Goal: Information Seeking & Learning: Learn about a topic

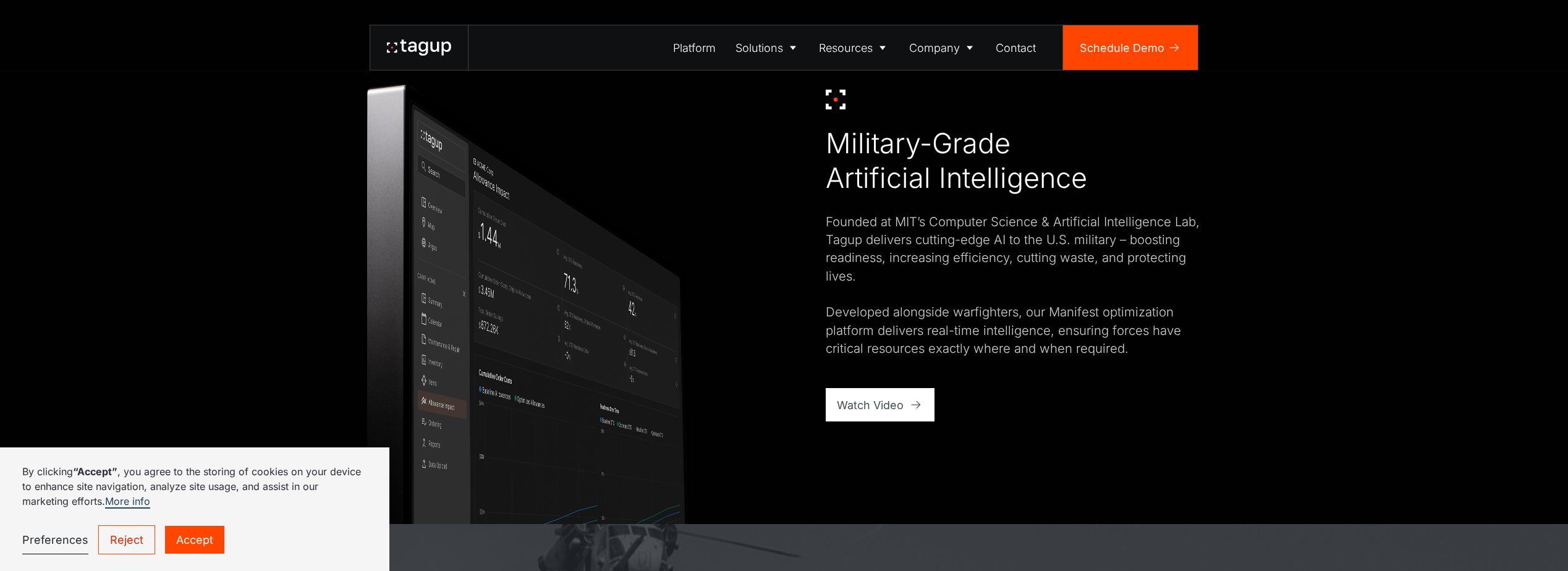
scroll to position [804, 0]
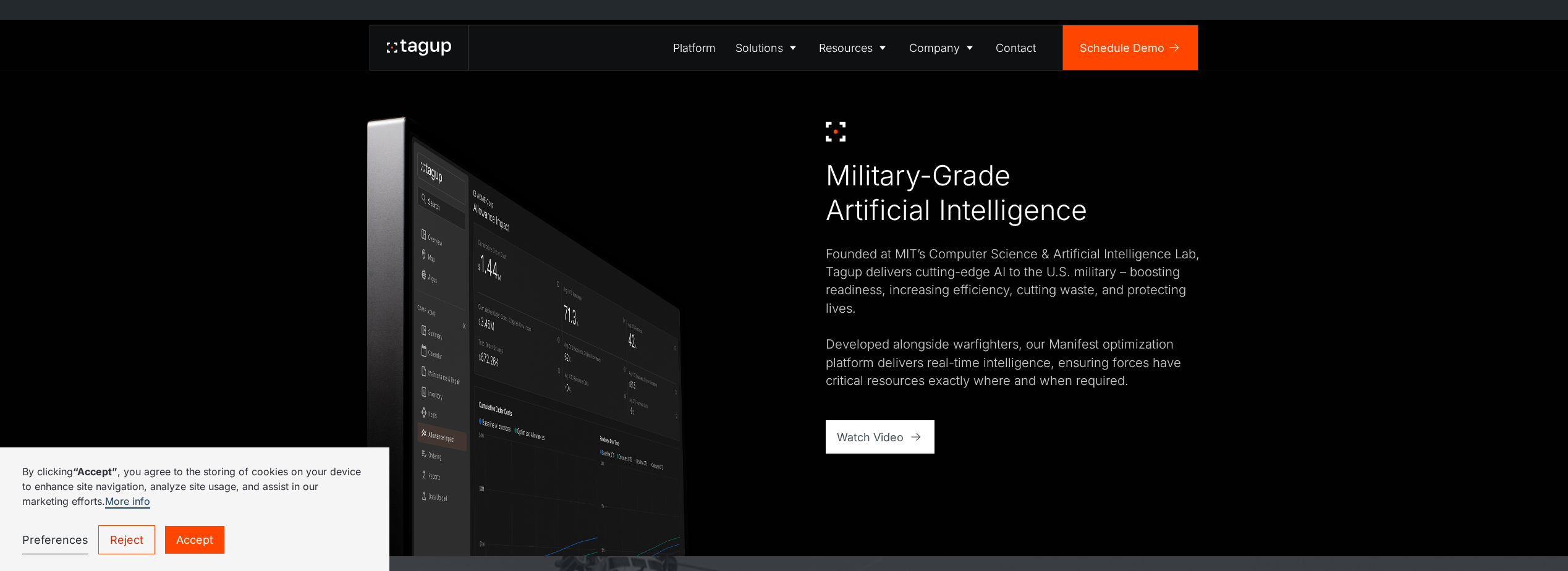
click at [120, 544] on link "Reject" at bounding box center [127, 541] width 57 height 29
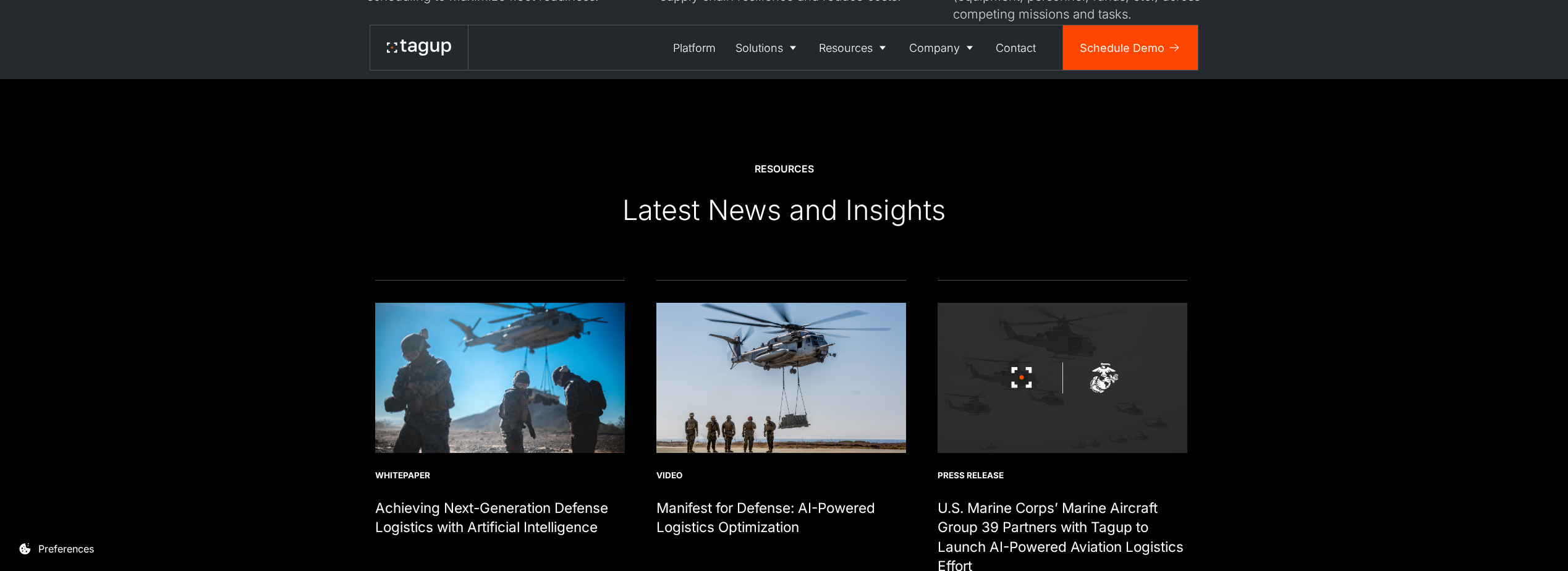
scroll to position [4266, 0]
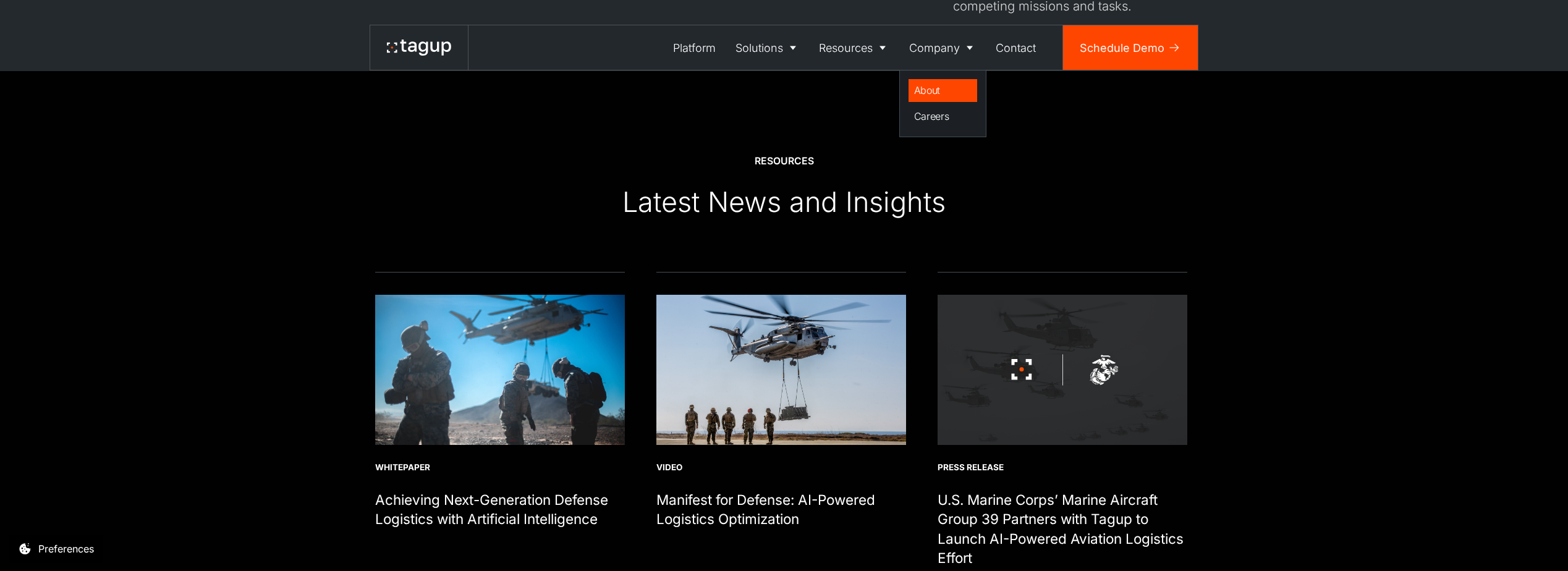
click at [935, 93] on div "About" at bounding box center [943, 90] width 58 height 15
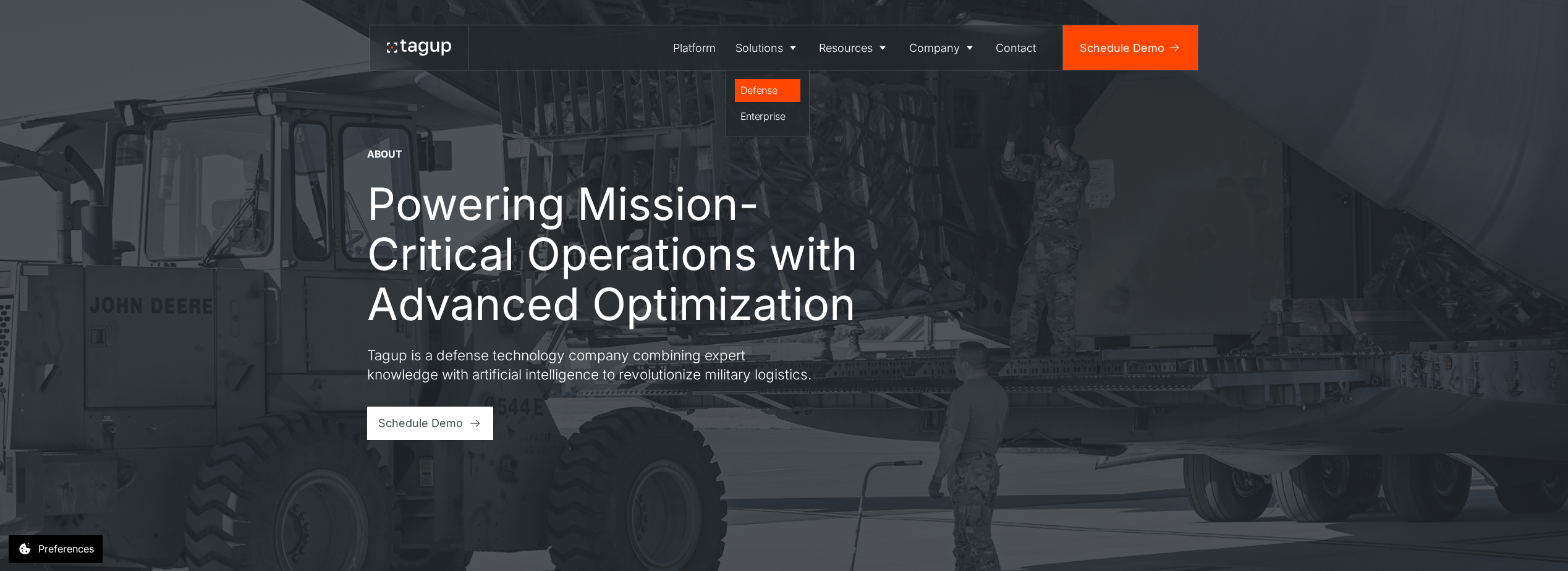
click at [750, 89] on div "Defense" at bounding box center [768, 90] width 55 height 15
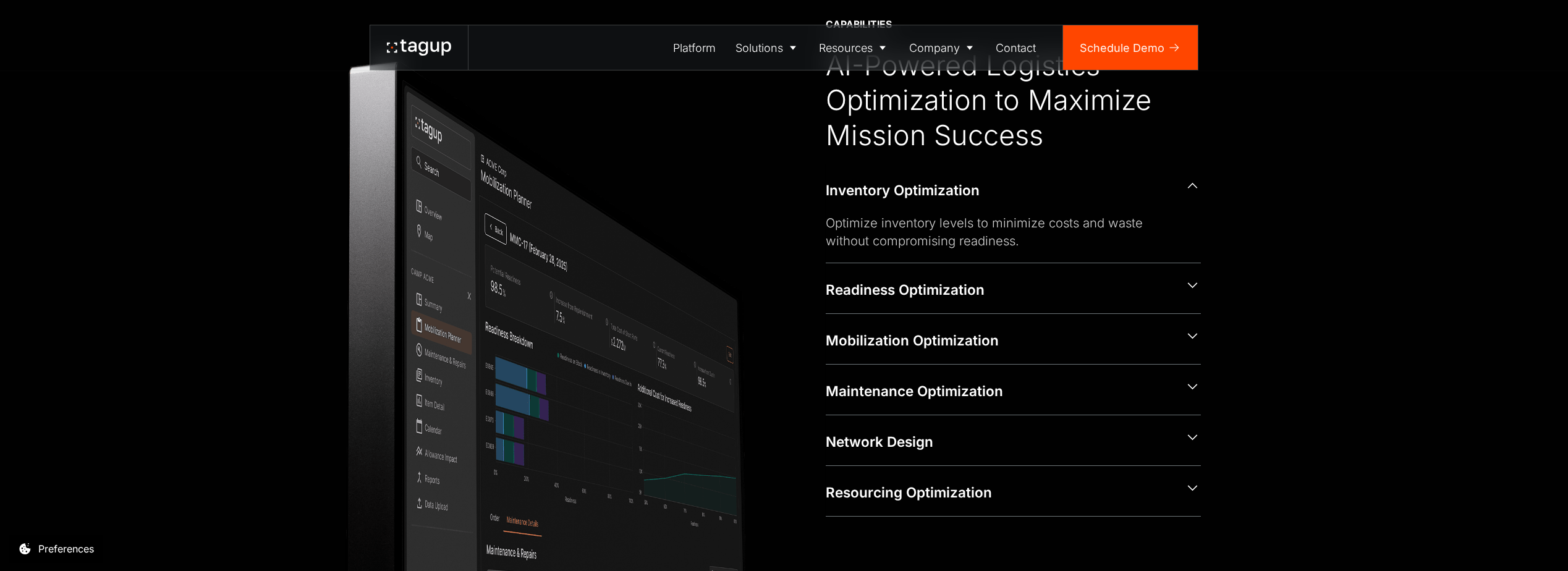
scroll to position [618, 0]
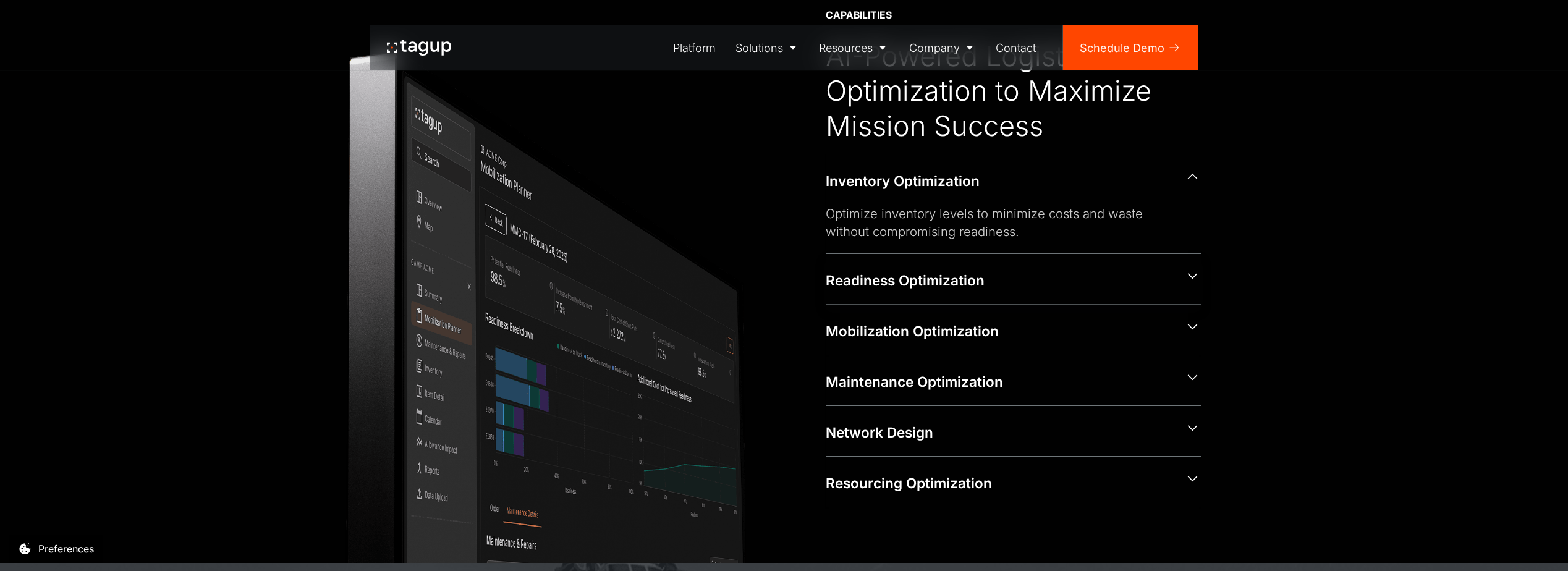
click at [1187, 275] on icon at bounding box center [1192, 276] width 16 height 16
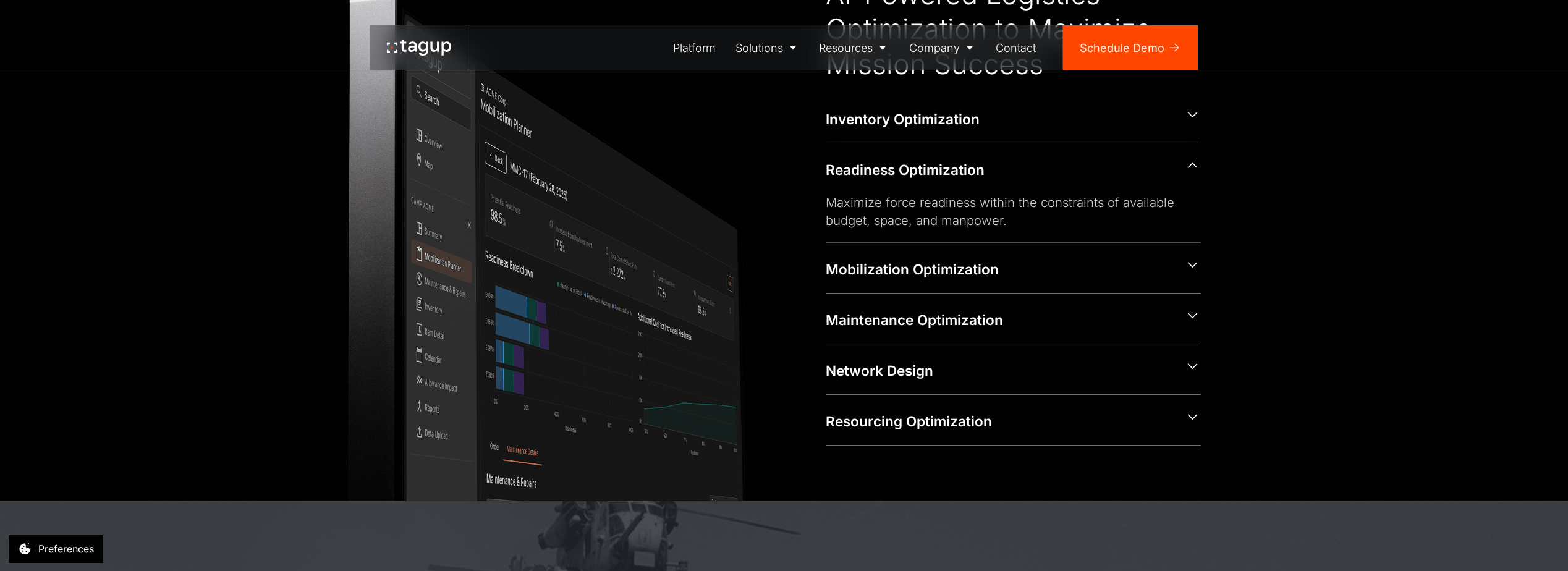
click at [1185, 160] on icon at bounding box center [1192, 165] width 16 height 16
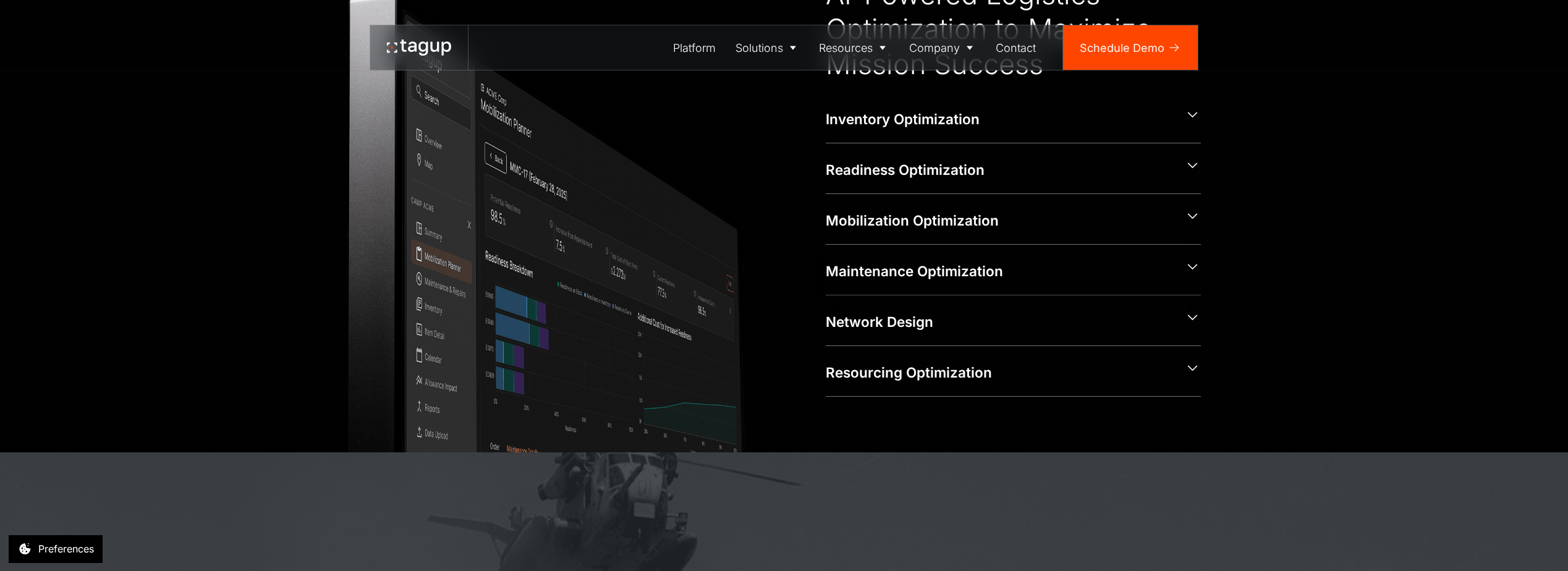
click at [1193, 266] on icon at bounding box center [1193, 267] width 10 height 6
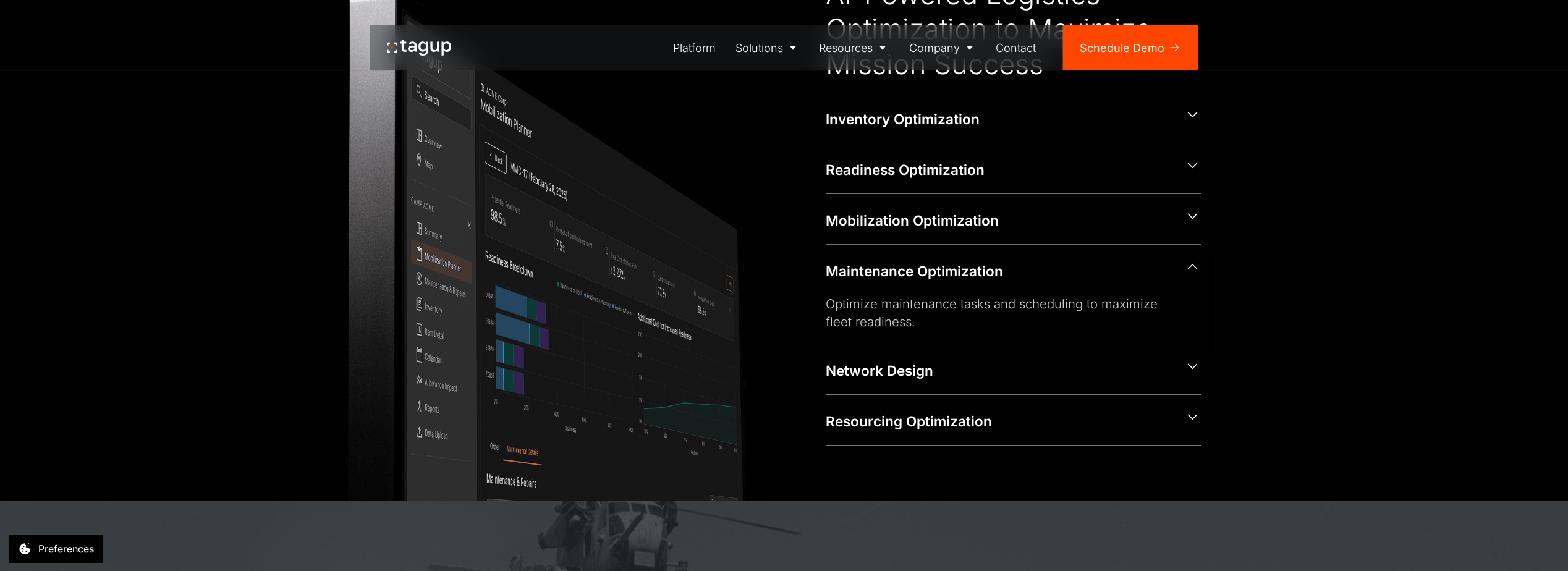
click at [1193, 266] on icon at bounding box center [1193, 267] width 10 height 6
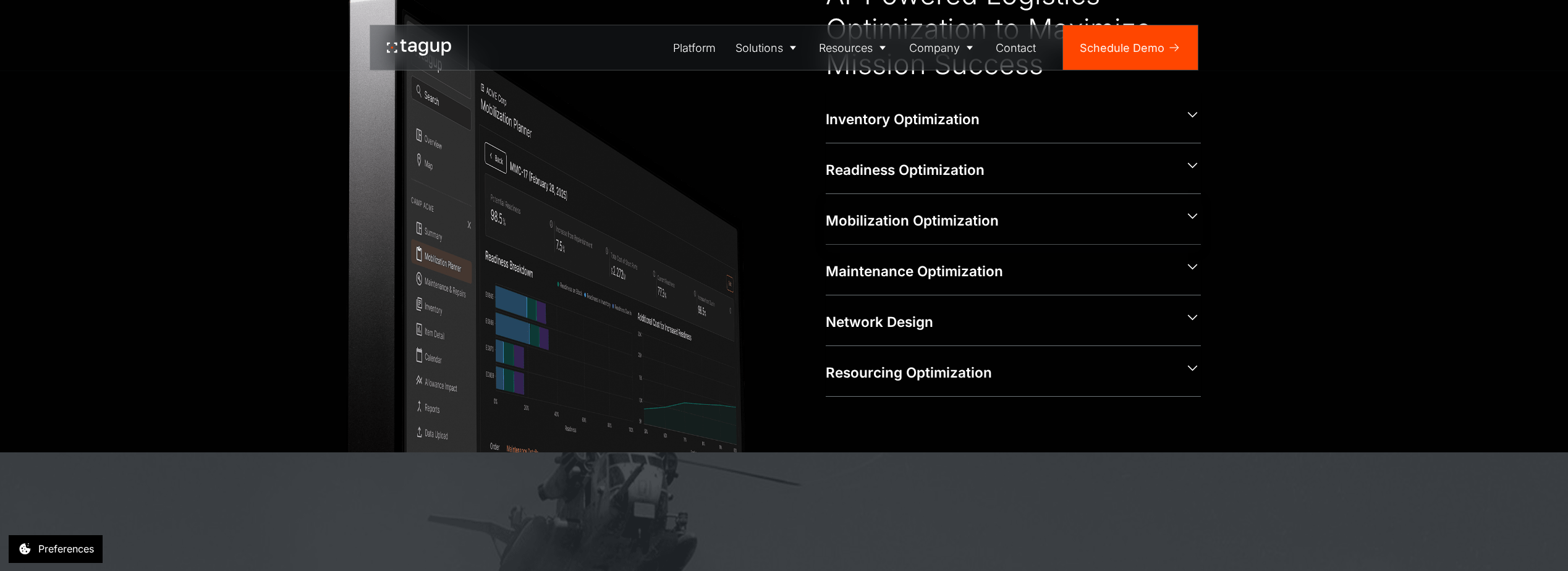
click at [1190, 218] on icon at bounding box center [1192, 216] width 16 height 16
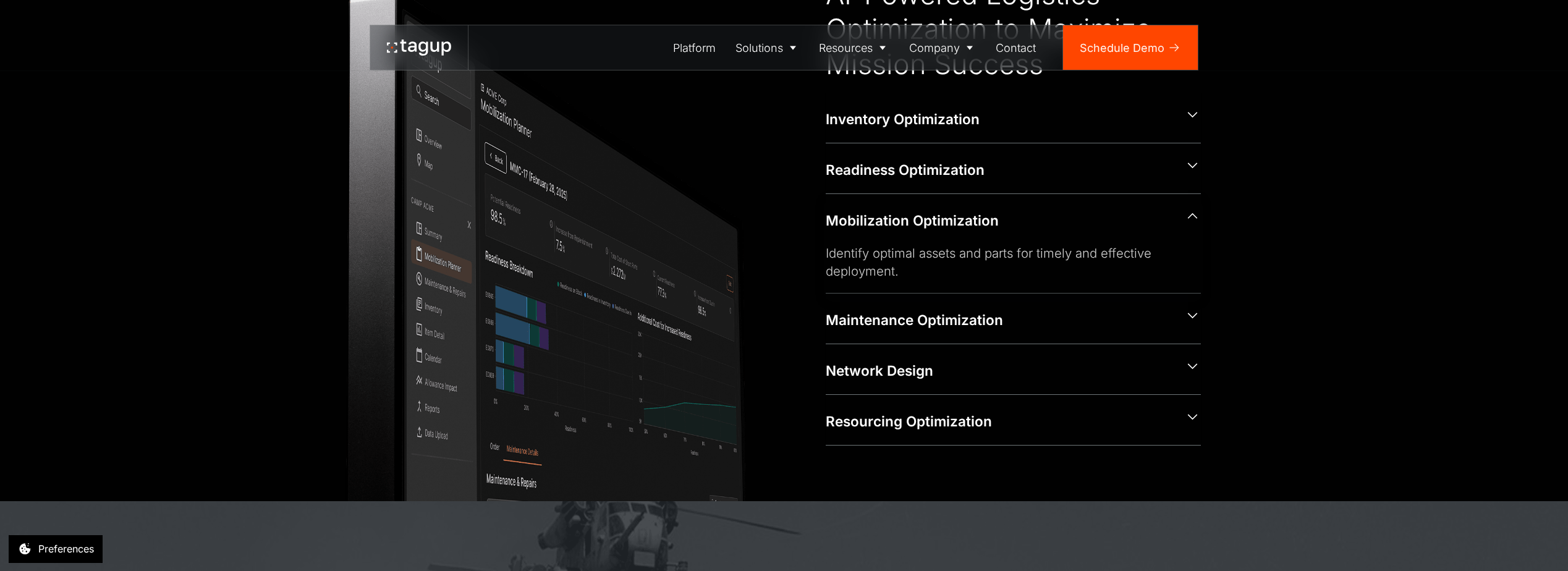
click at [1195, 215] on icon at bounding box center [1192, 216] width 16 height 16
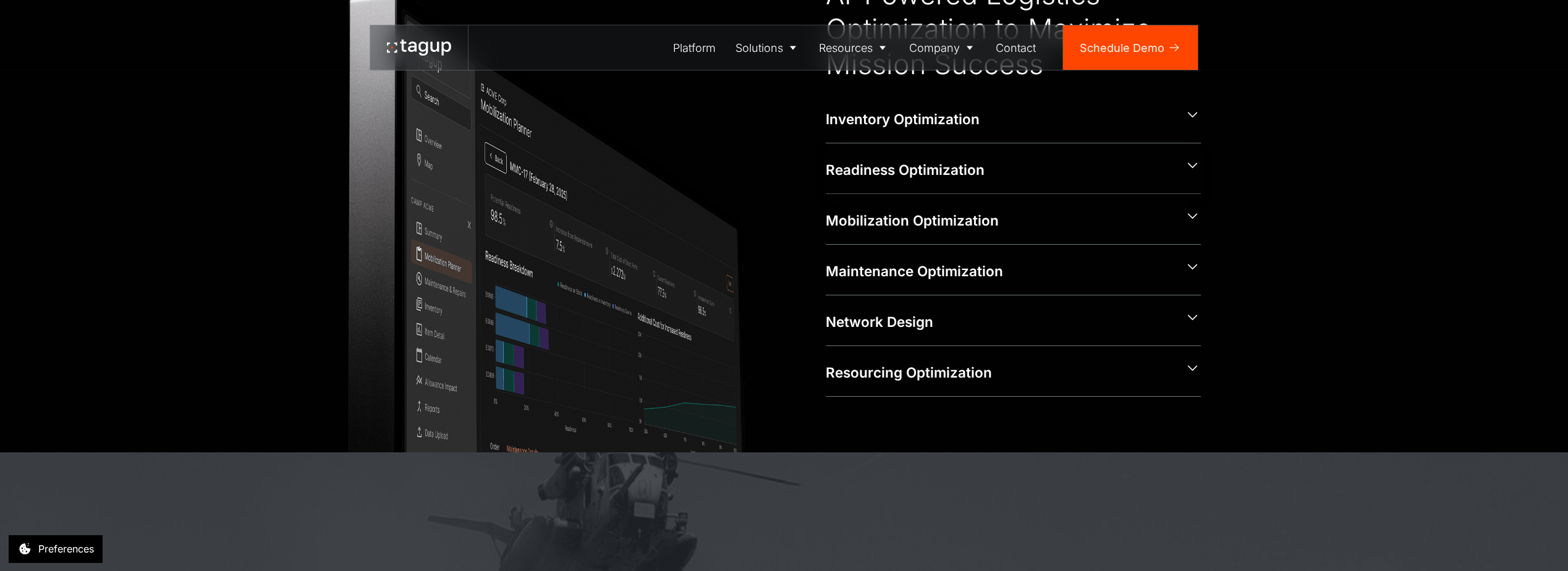
click at [1196, 162] on icon at bounding box center [1192, 165] width 16 height 16
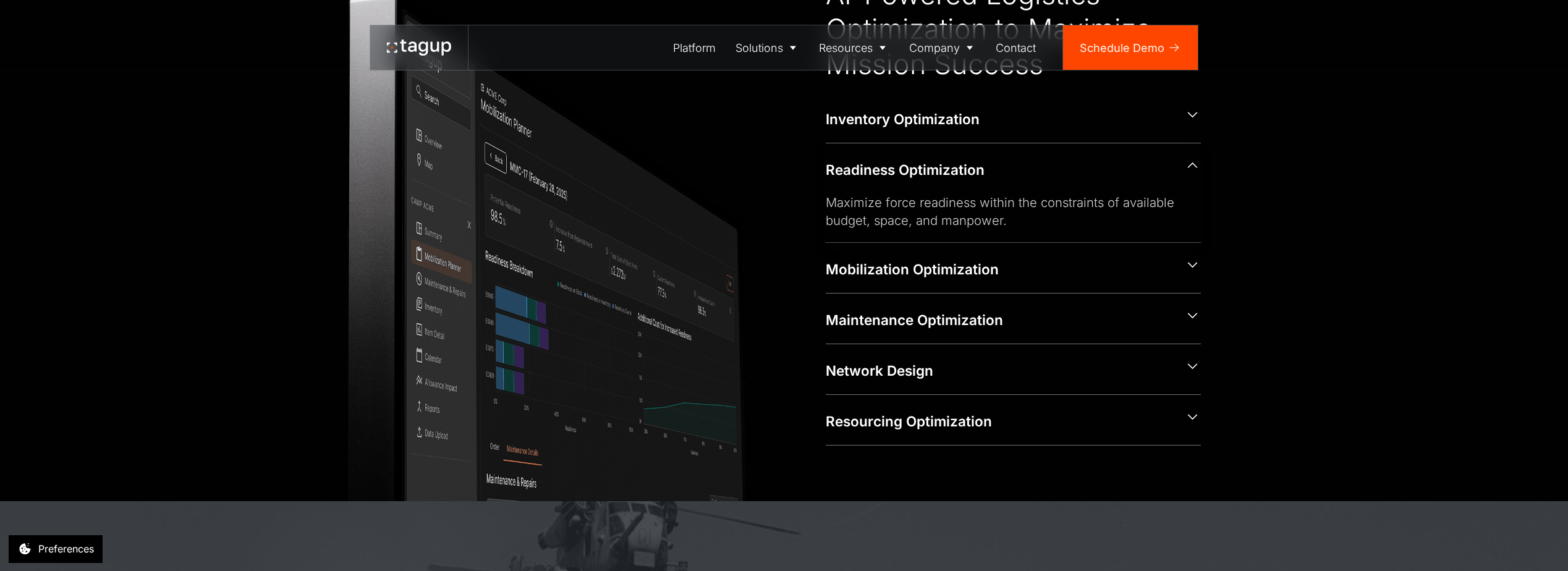
click at [1196, 162] on icon at bounding box center [1192, 165] width 16 height 16
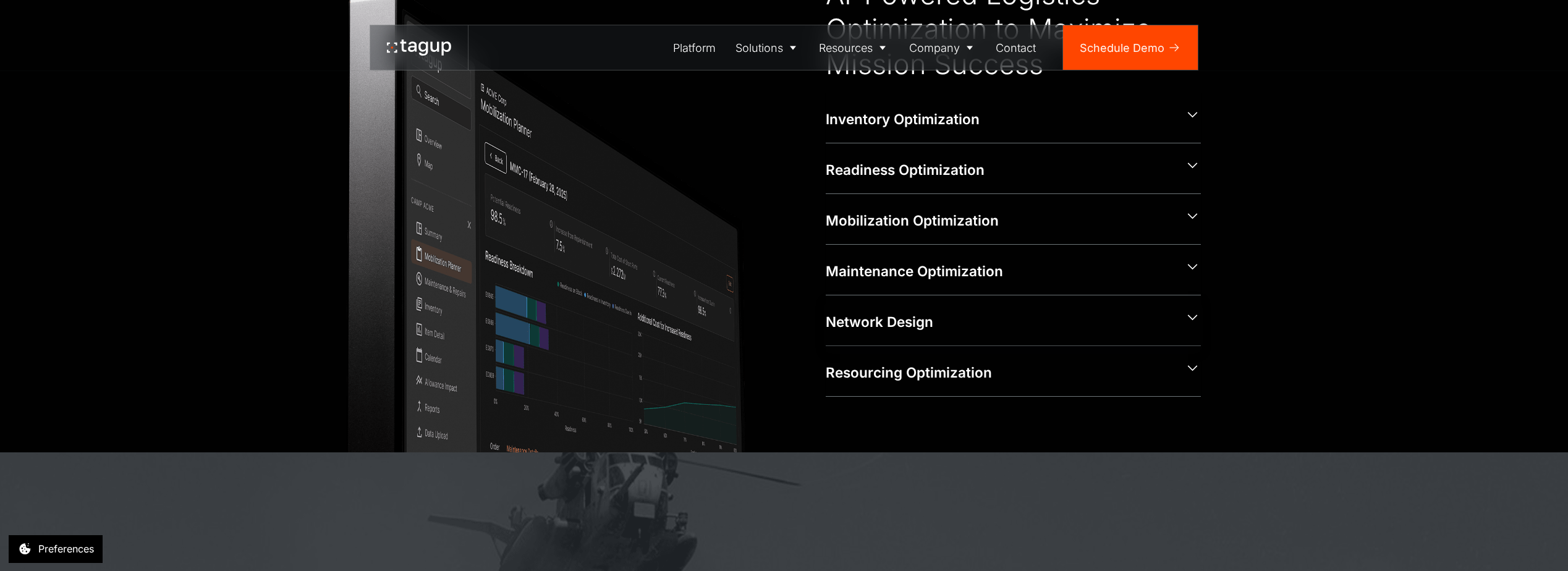
click at [1190, 314] on icon at bounding box center [1192, 317] width 16 height 16
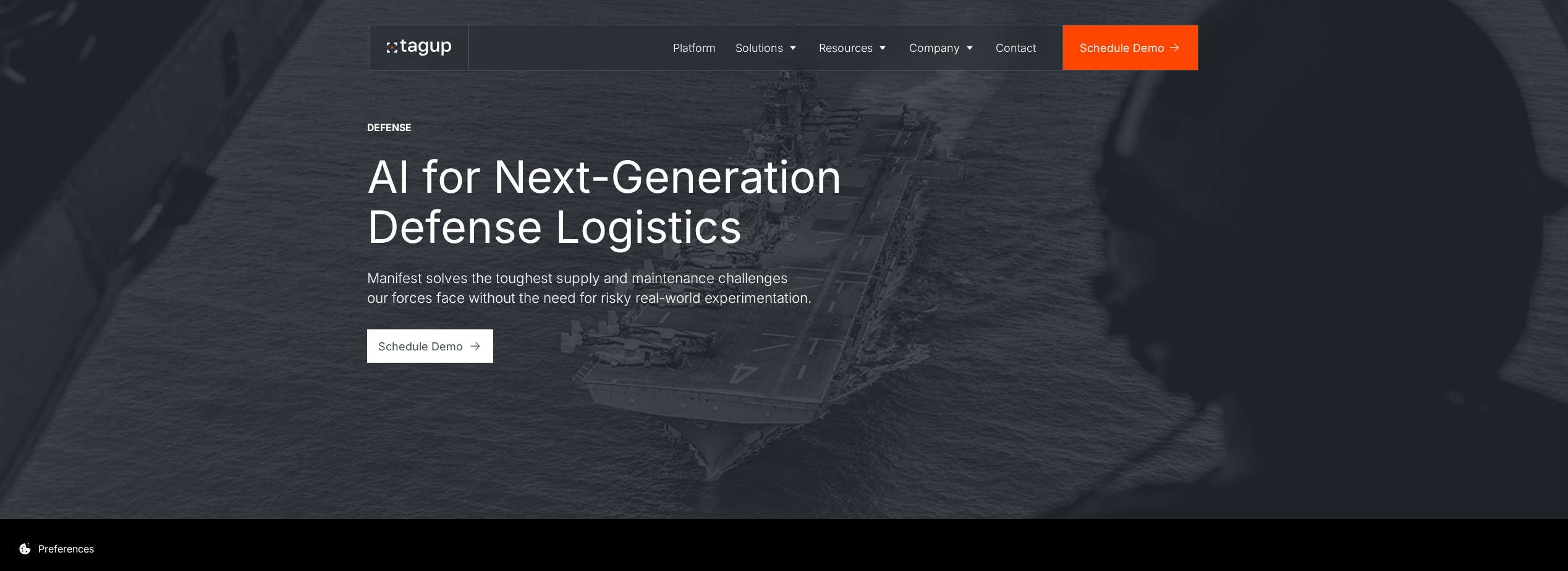
scroll to position [0, 0]
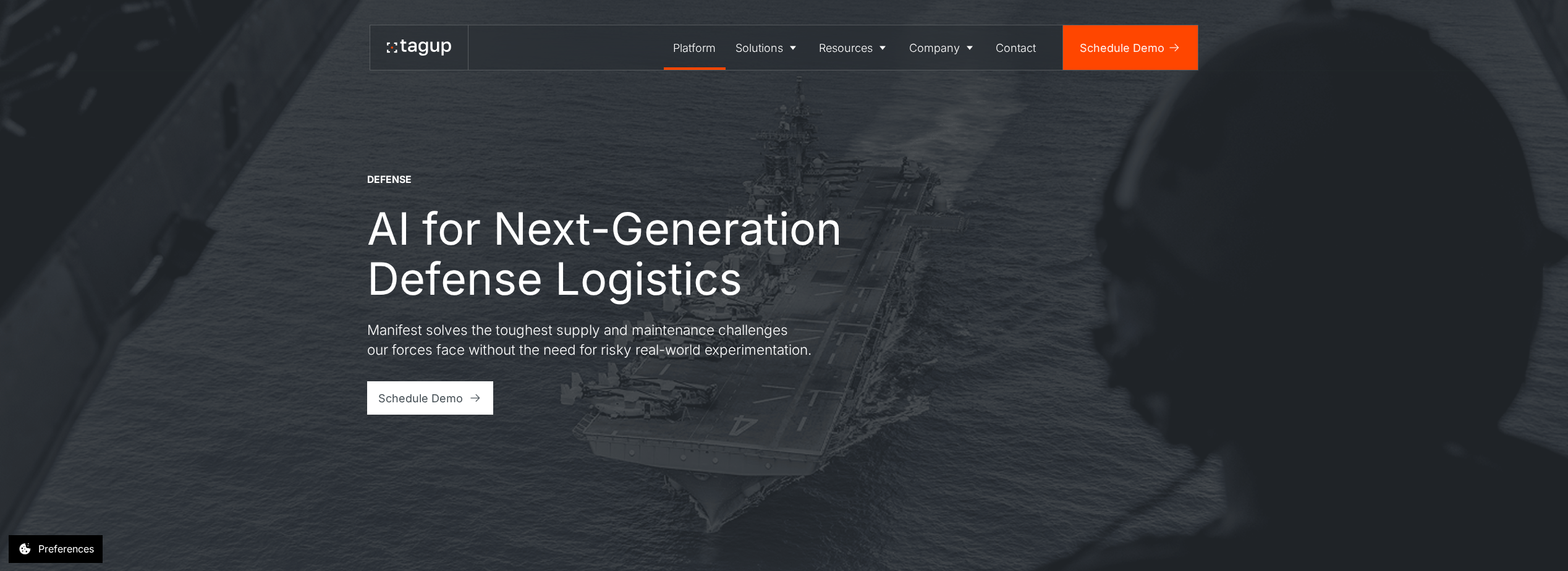
click at [701, 47] on div "Platform" at bounding box center [694, 48] width 42 height 17
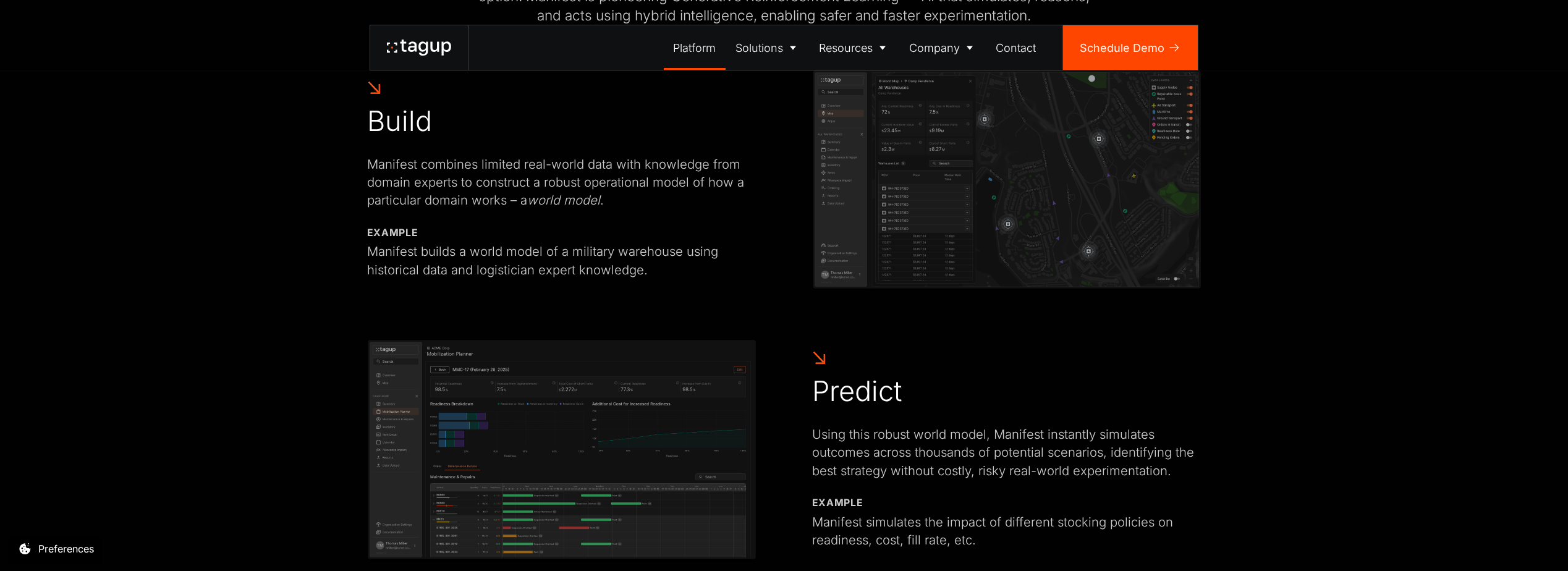
scroll to position [804, 0]
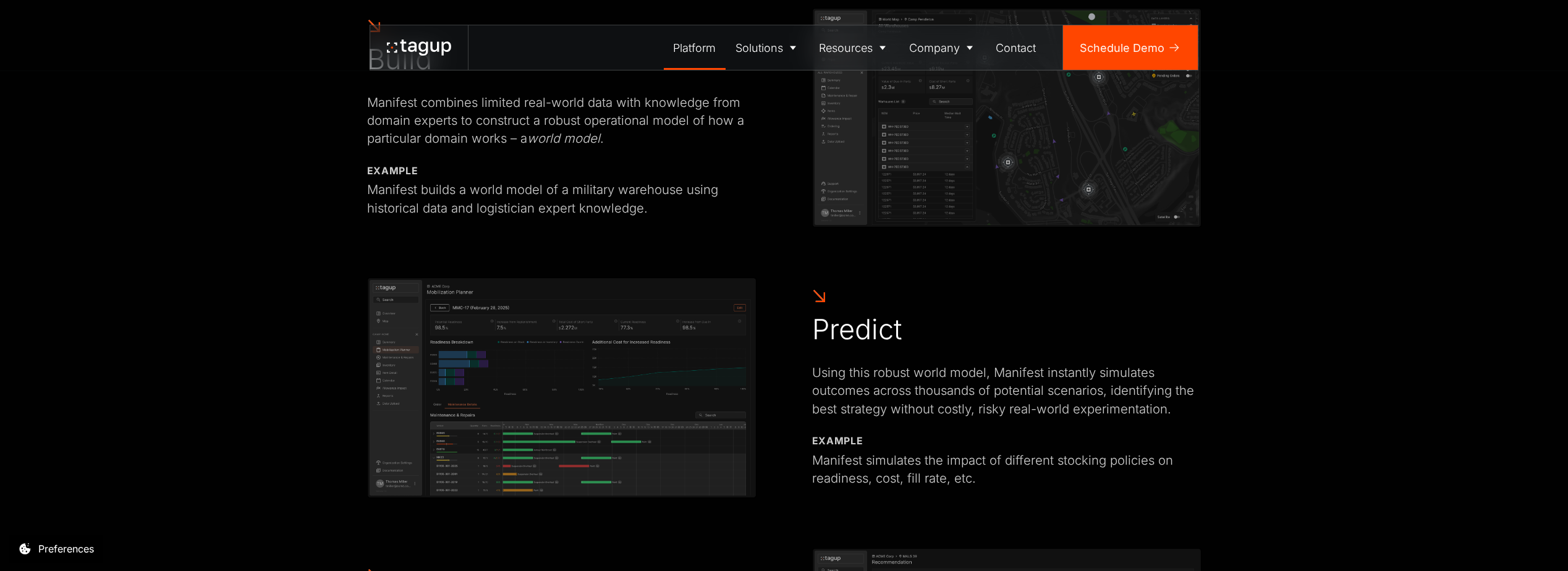
click at [526, 409] on img at bounding box center [562, 388] width 390 height 221
click at [500, 447] on img at bounding box center [562, 388] width 390 height 221
drag, startPoint x: 501, startPoint y: 449, endPoint x: 1151, endPoint y: 411, distance: 651.1
click at [1151, 411] on div "Using this robust world model, Manifest instantly simulates outcomes across tho…" at bounding box center [1007, 390] width 390 height 54
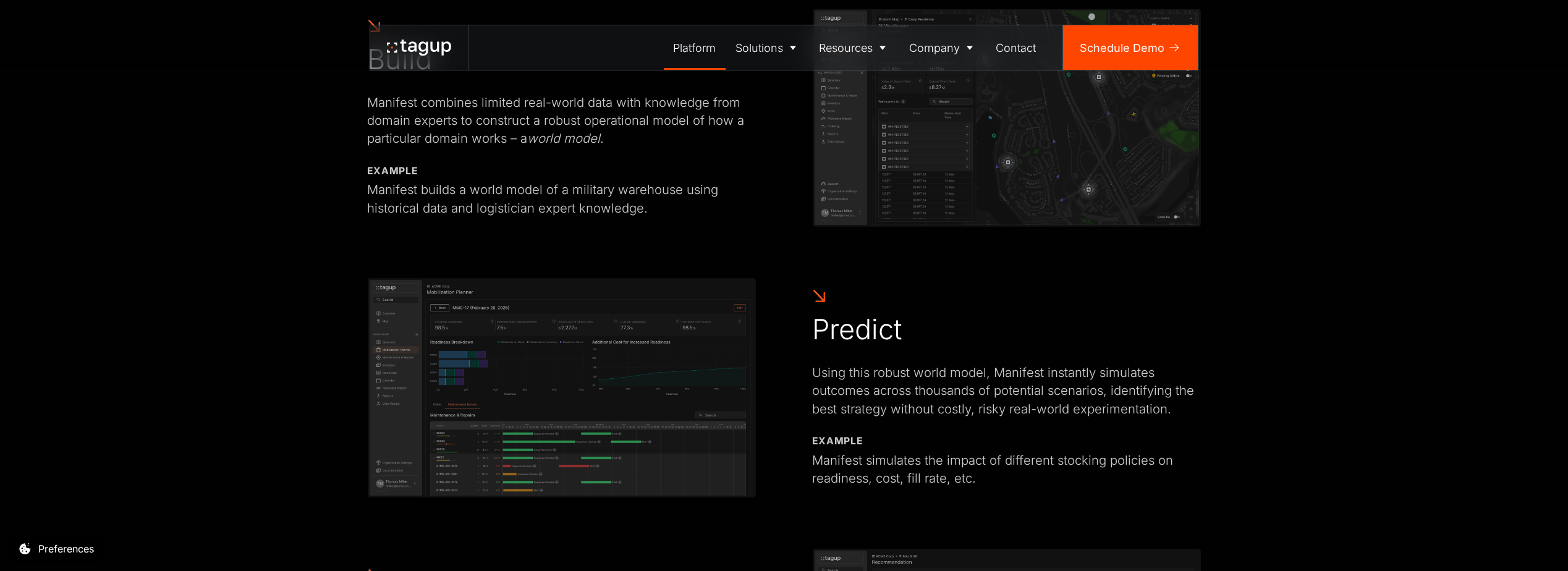
drag, startPoint x: 404, startPoint y: 413, endPoint x: 1004, endPoint y: 141, distance: 658.8
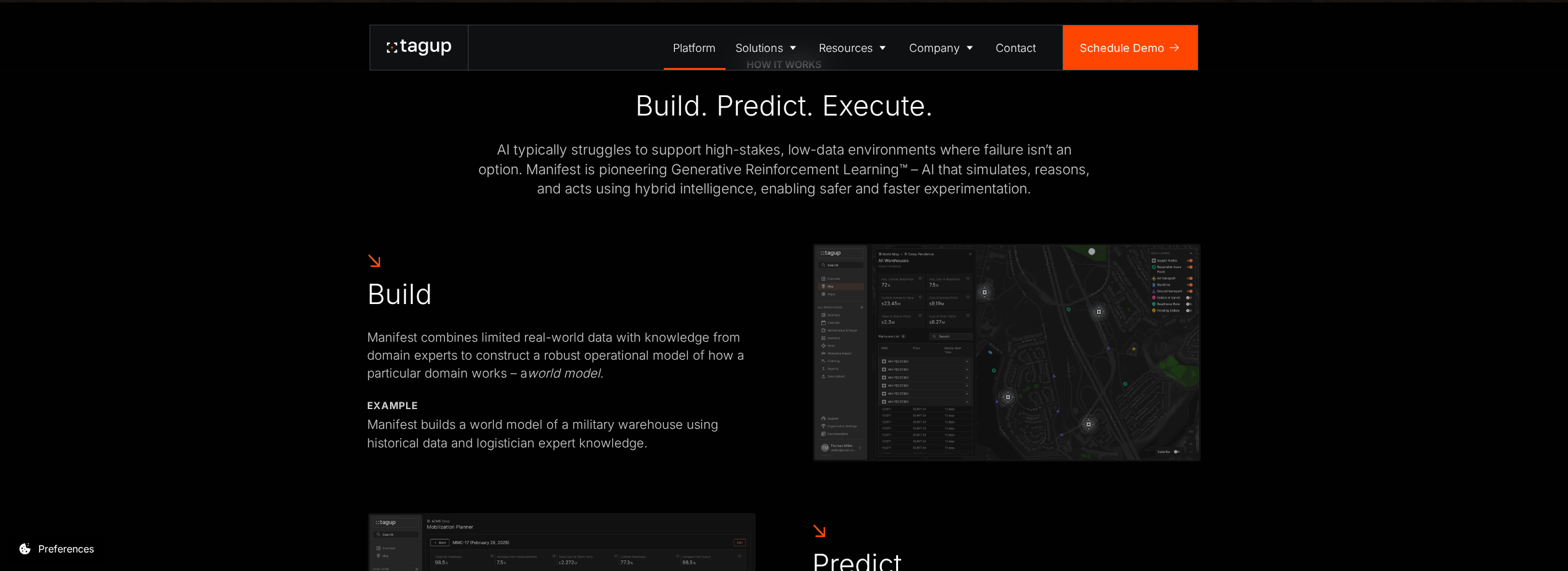
scroll to position [556, 0]
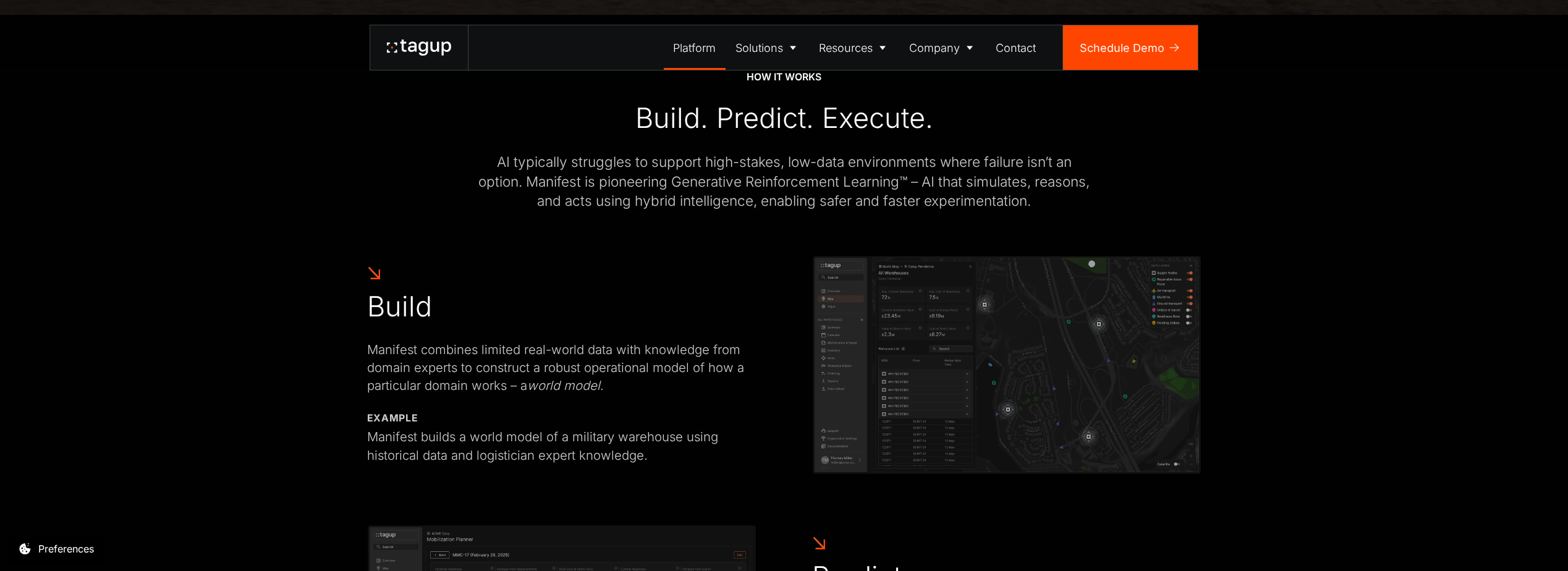
drag, startPoint x: 1441, startPoint y: 368, endPoint x: 1036, endPoint y: 212, distance: 434.0
click at [1036, 212] on div at bounding box center [784, 233] width 835 height 44
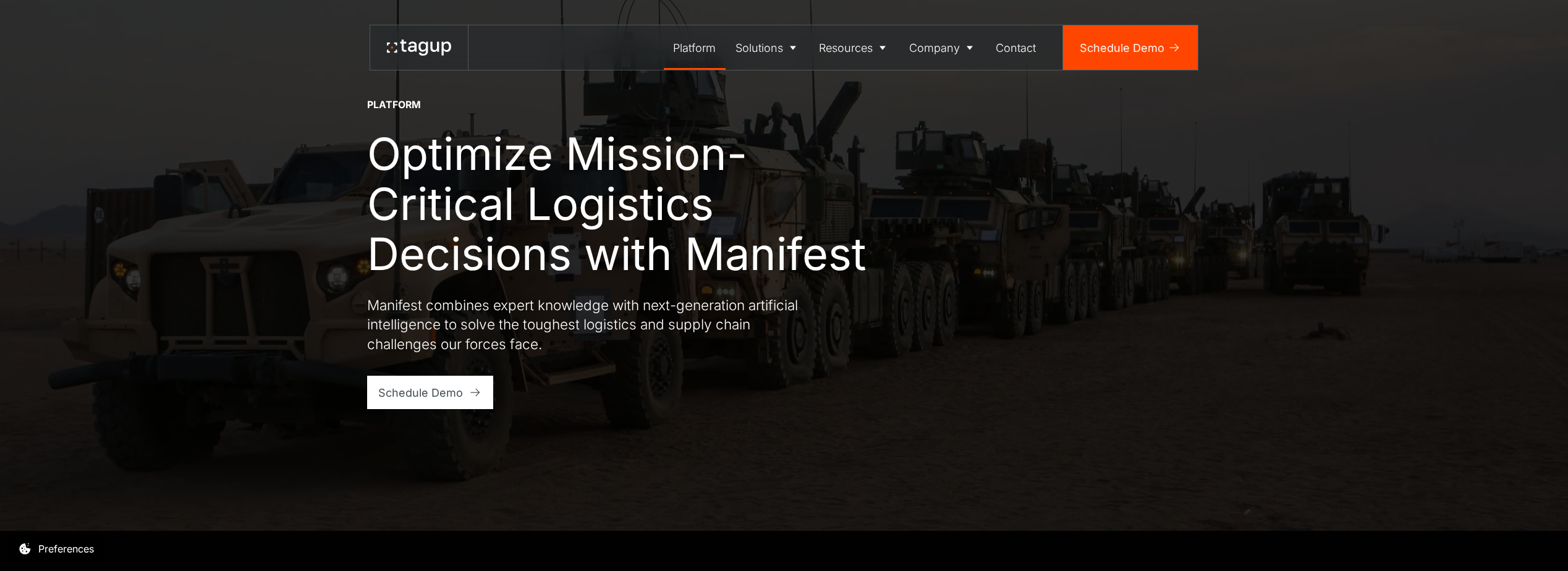
scroll to position [0, 0]
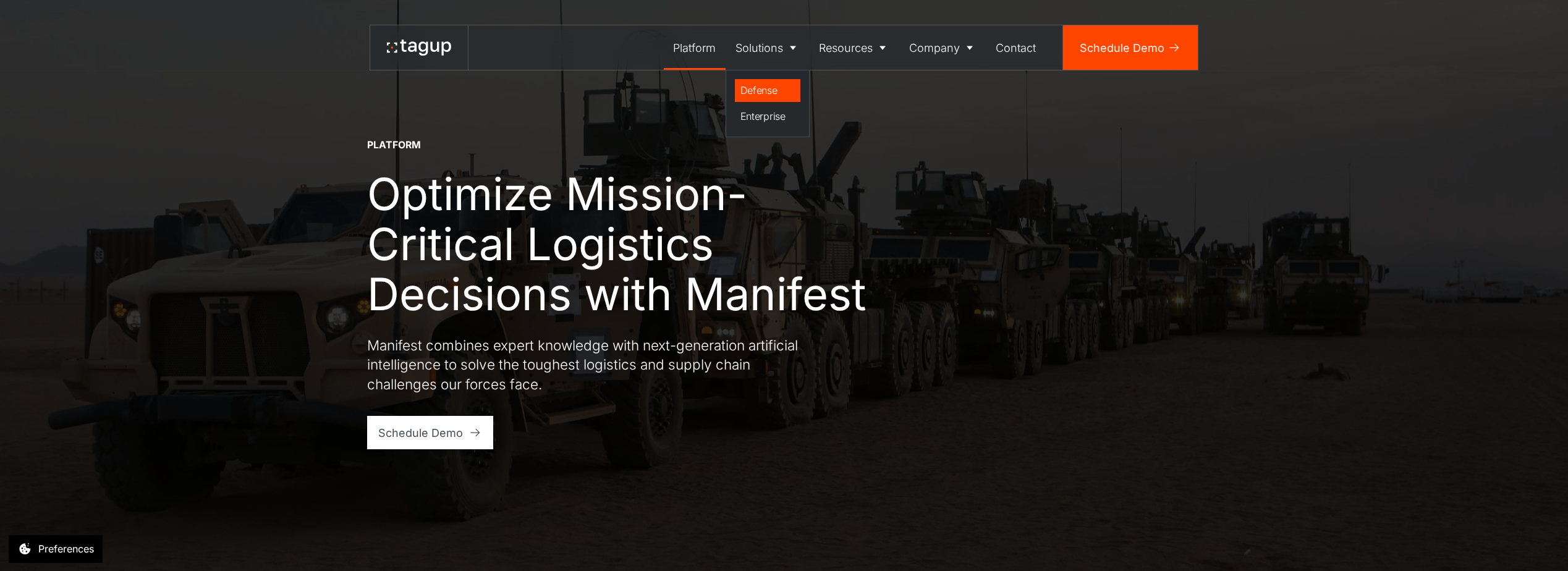
click at [751, 90] on div "Defense" at bounding box center [768, 90] width 55 height 15
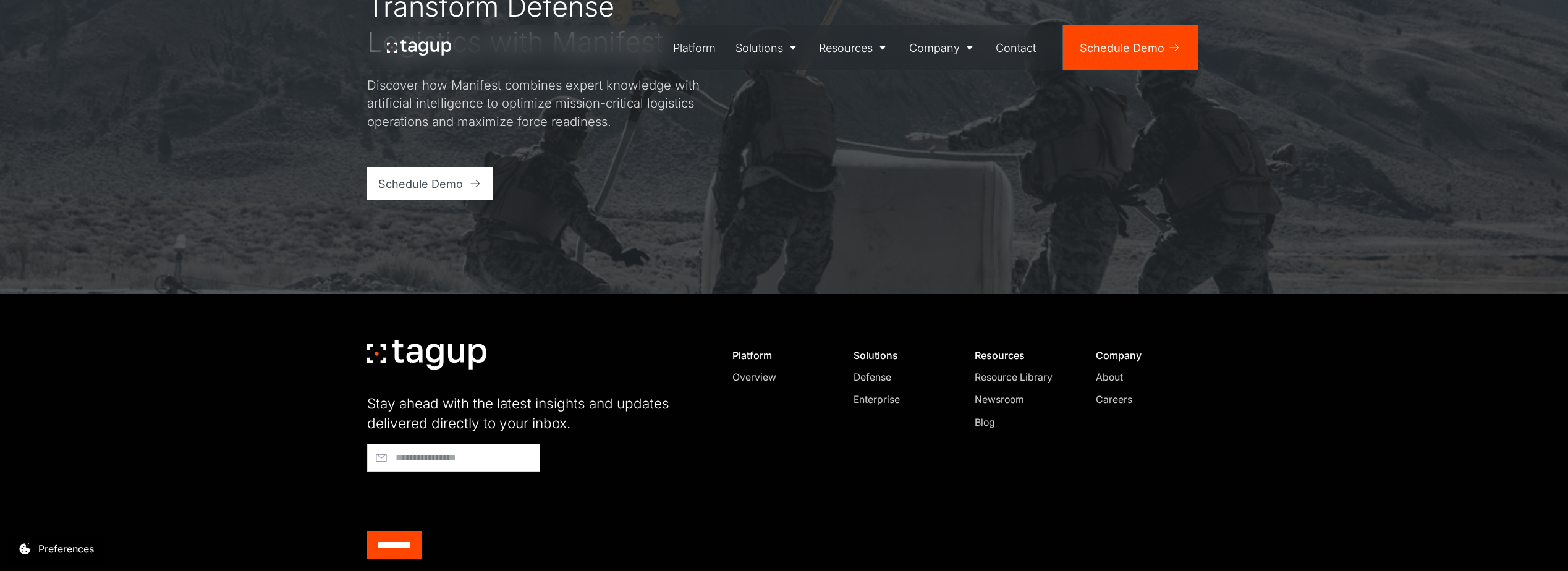
scroll to position [4645, 0]
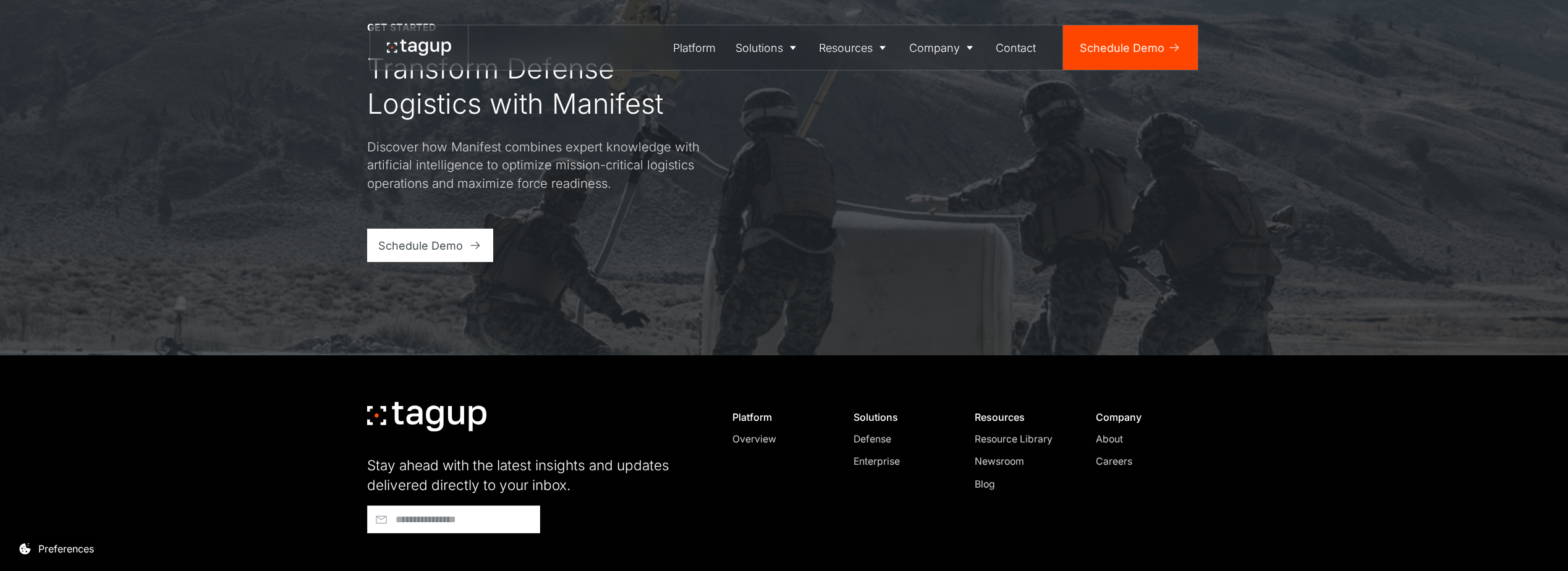
click at [868, 460] on div "Enterprise" at bounding box center [901, 462] width 95 height 15
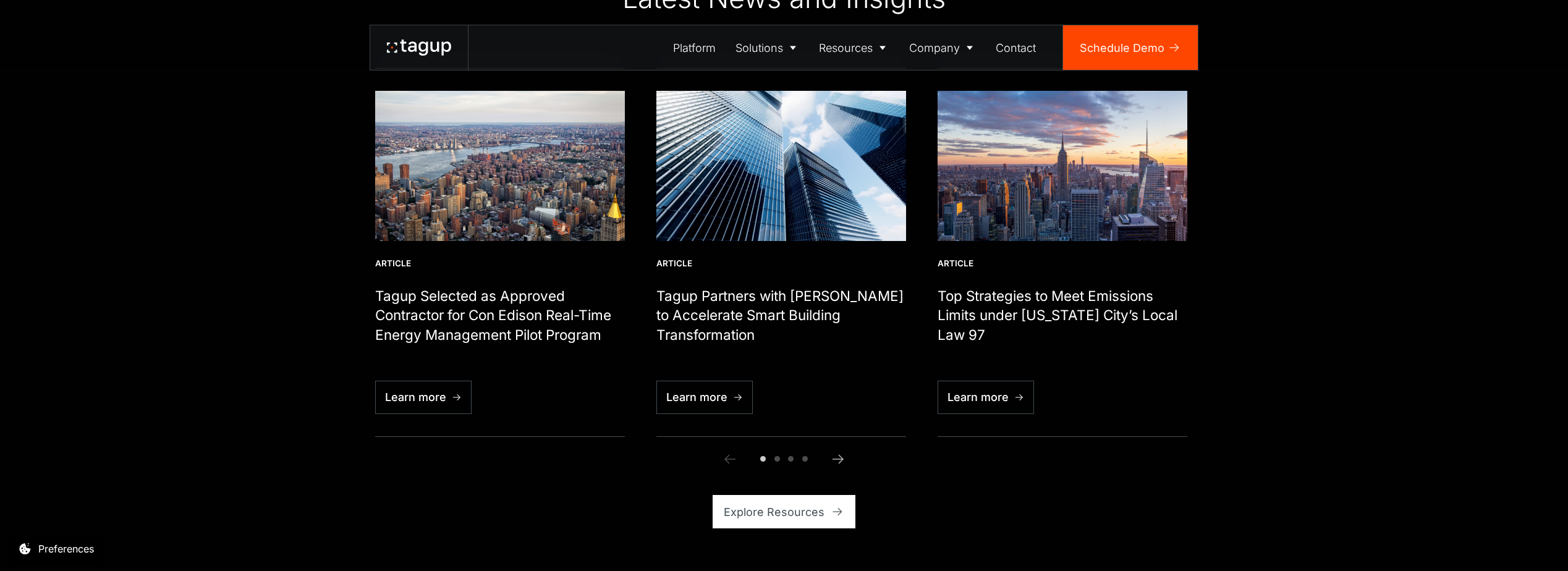
scroll to position [3339, 0]
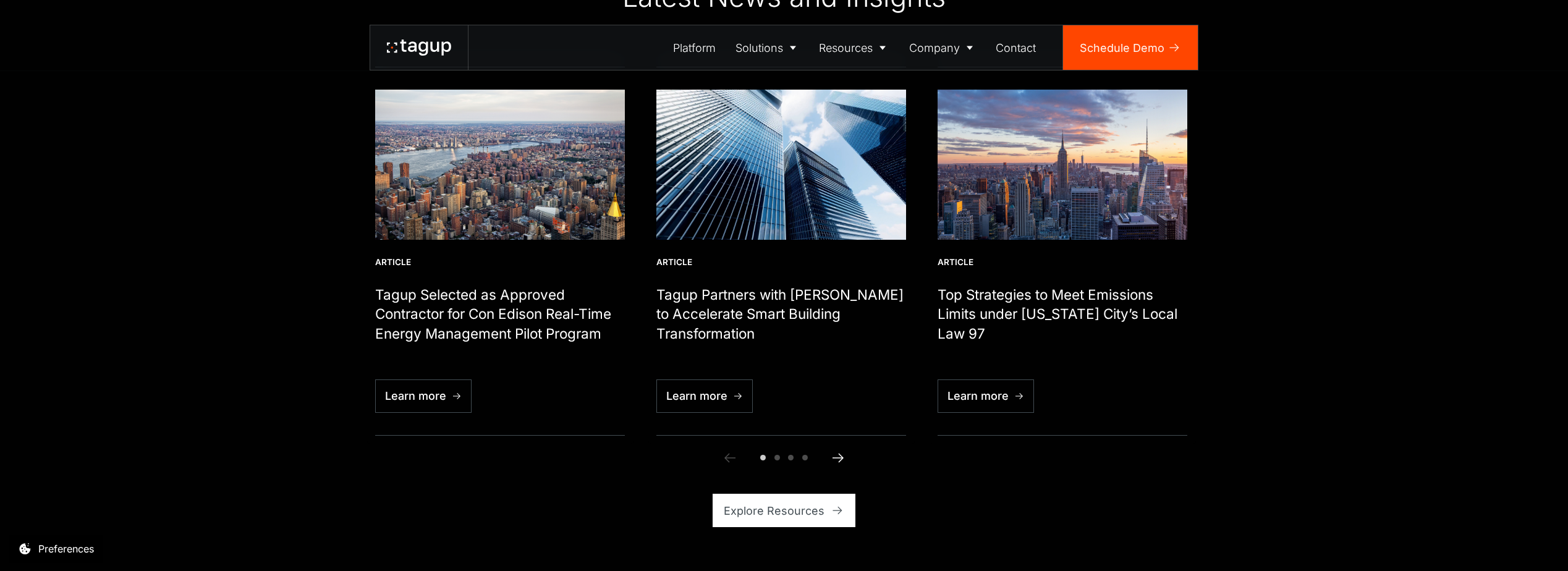
click at [836, 451] on icon "Next slide" at bounding box center [838, 458] width 15 height 15
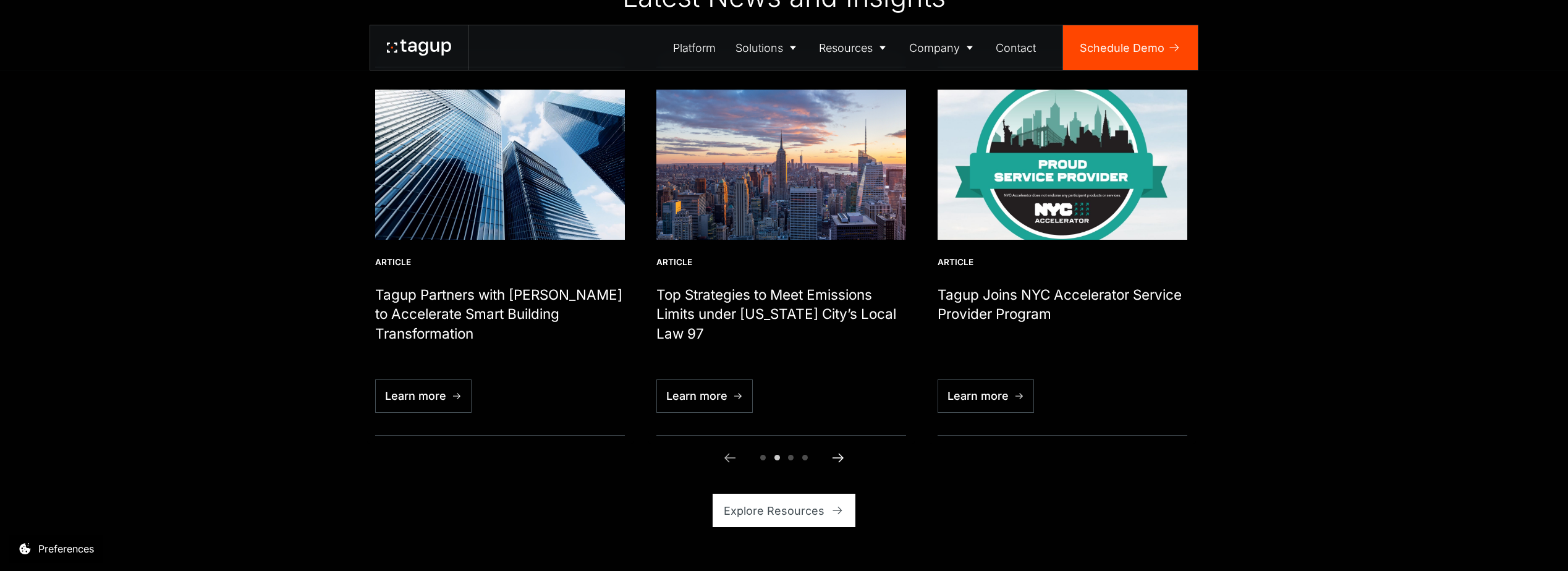
click at [835, 451] on icon "Next slide" at bounding box center [838, 458] width 15 height 15
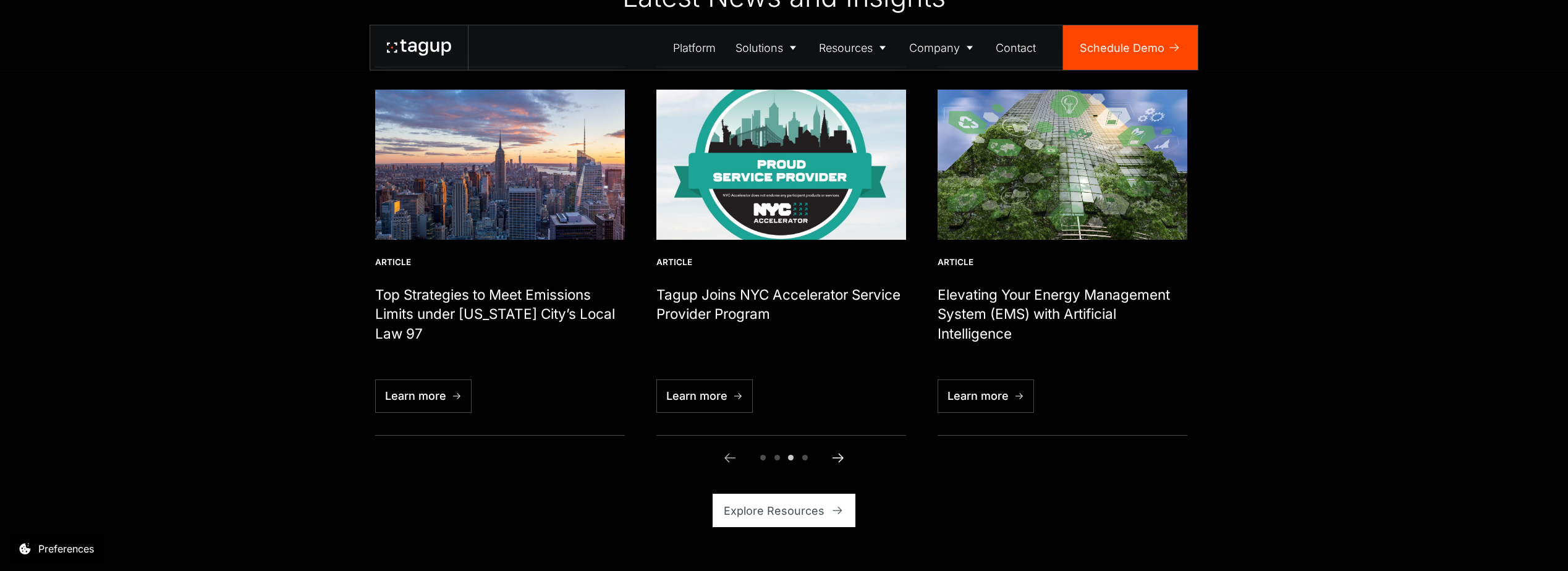
click at [835, 451] on icon "Next slide" at bounding box center [838, 458] width 15 height 15
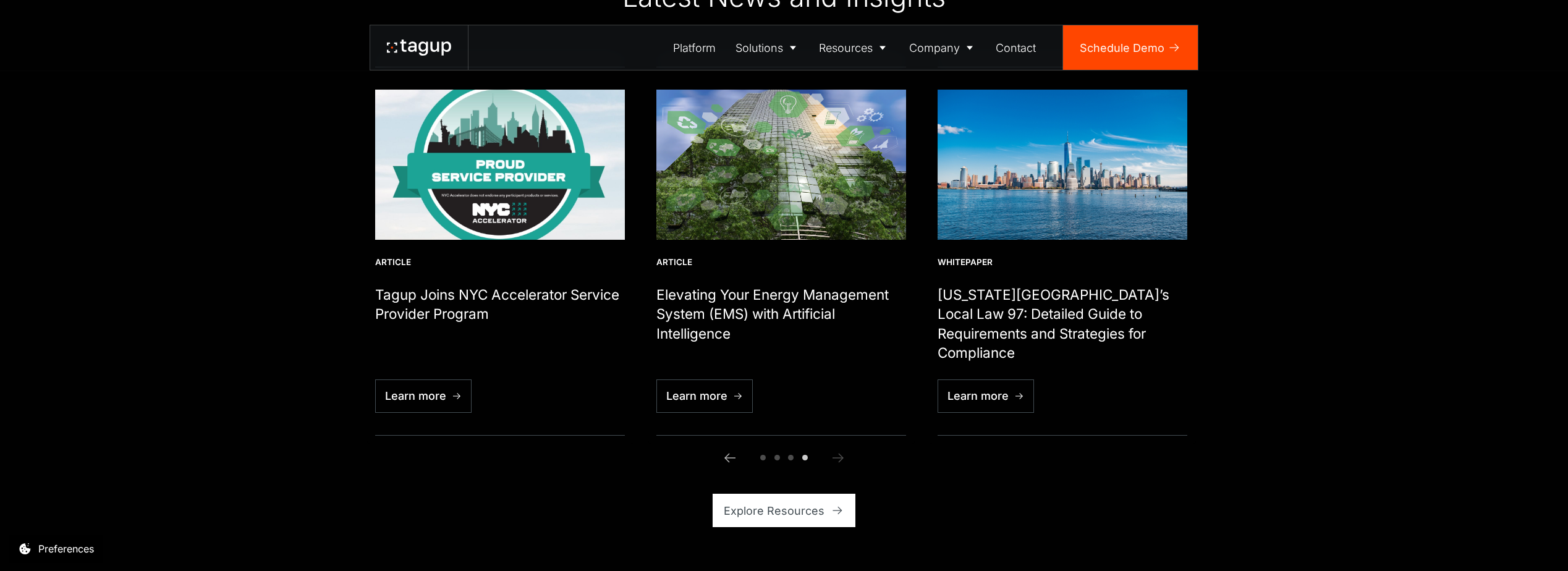
click at [835, 451] on icon "Next slide" at bounding box center [838, 458] width 15 height 15
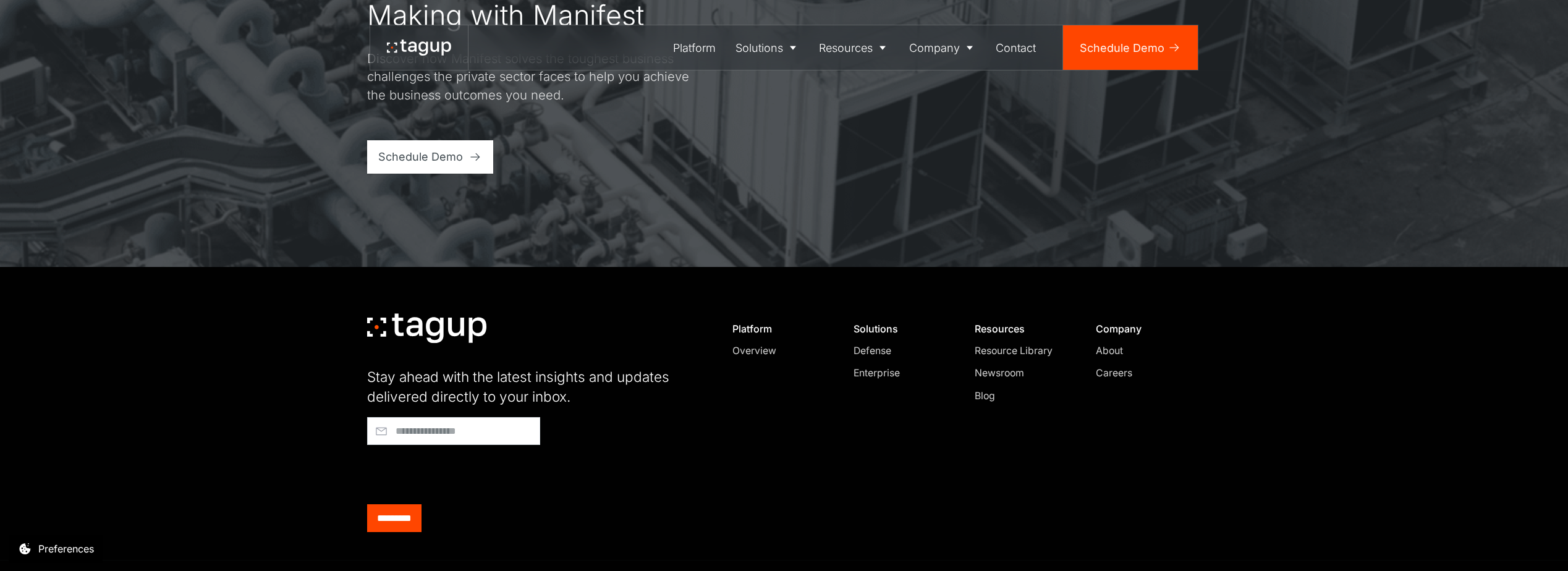
scroll to position [4127, 0]
